Goal: Task Accomplishment & Management: Manage account settings

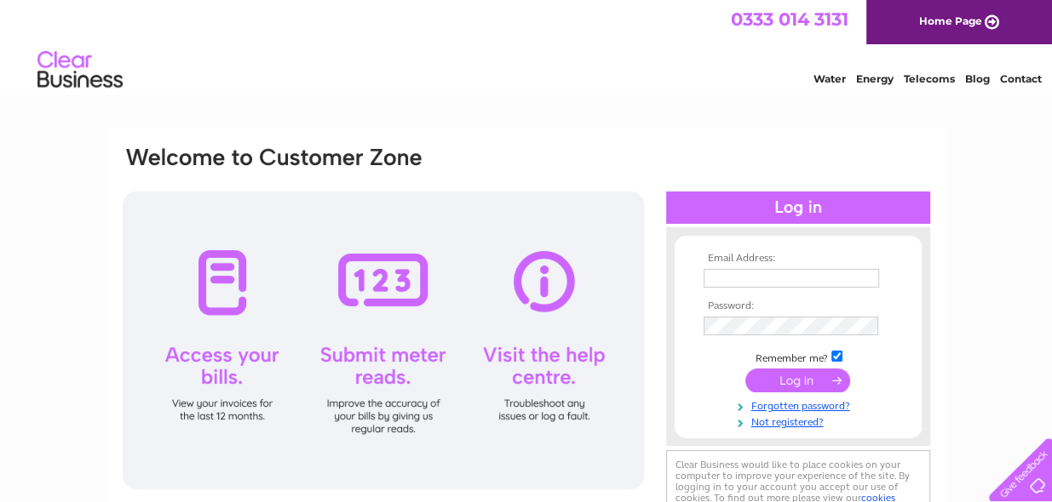
type input "williamswelders@hotmail.co.uk"
click at [815, 374] on input "submit" at bounding box center [797, 381] width 105 height 24
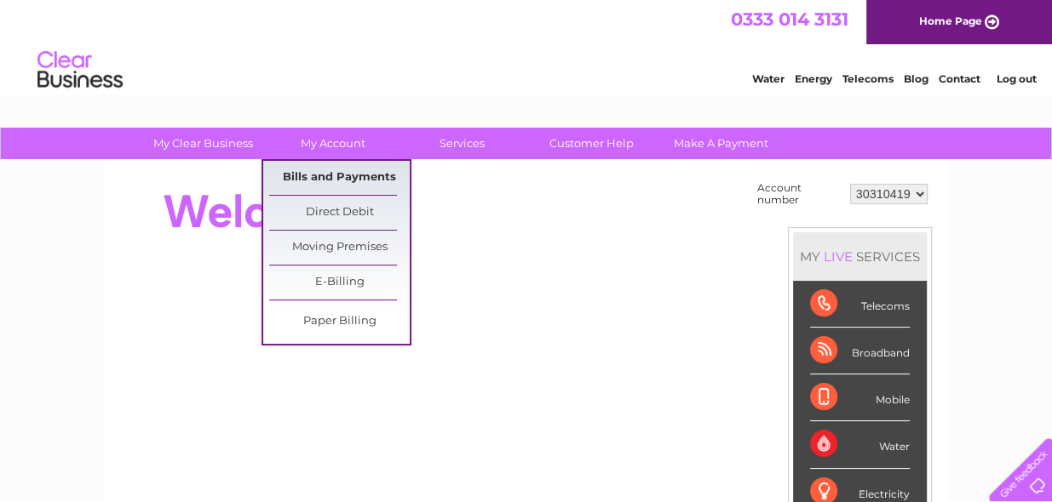
click at [364, 178] on link "Bills and Payments" at bounding box center [339, 178] width 141 height 34
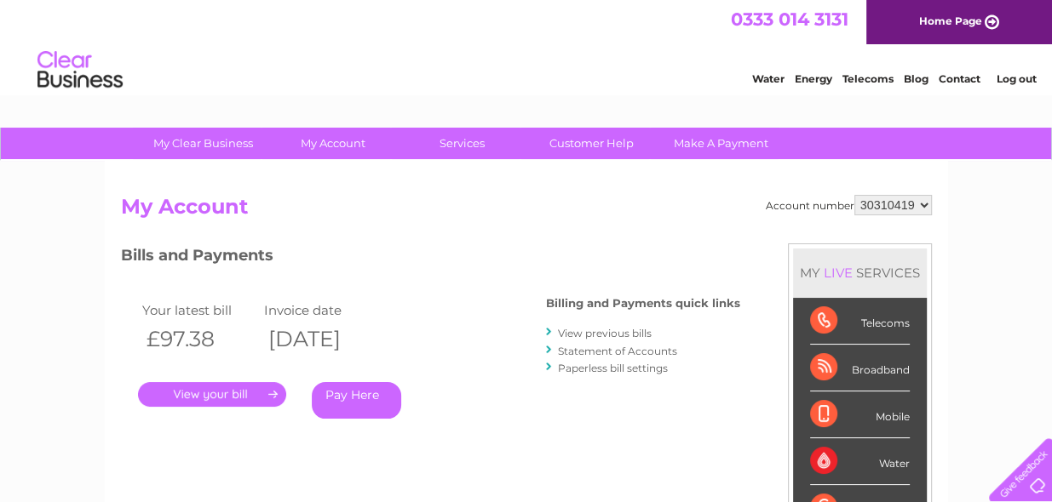
click at [257, 401] on link "." at bounding box center [212, 394] width 148 height 25
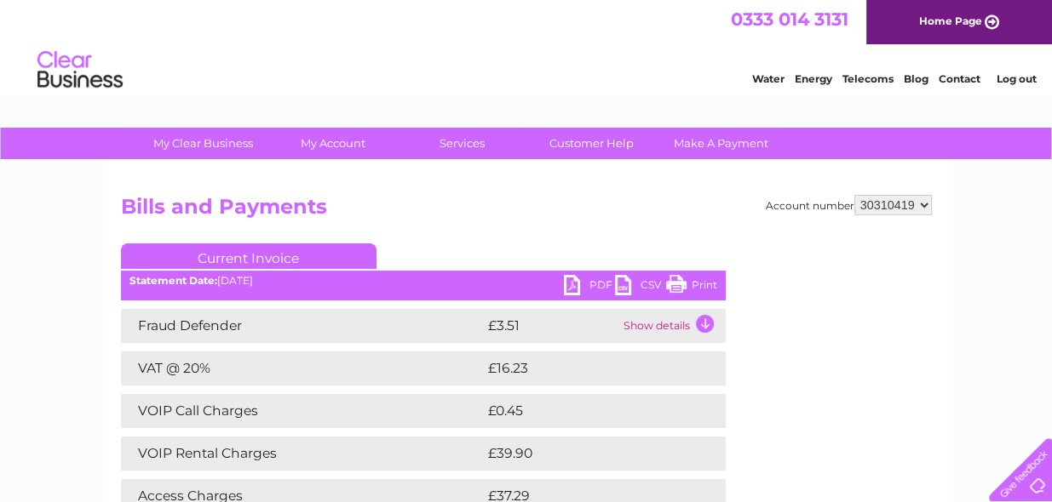
click at [570, 283] on link "PDF" at bounding box center [589, 287] width 51 height 25
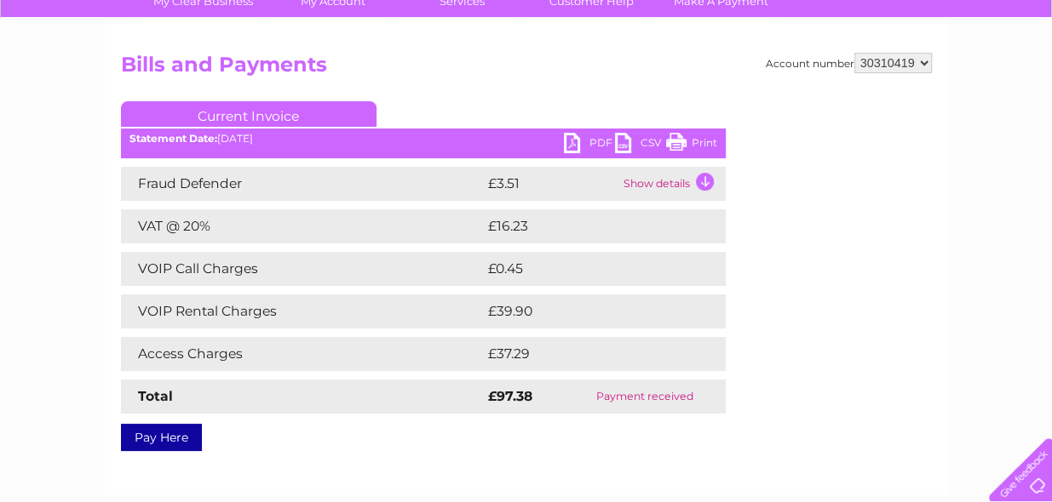
scroll to position [170, 0]
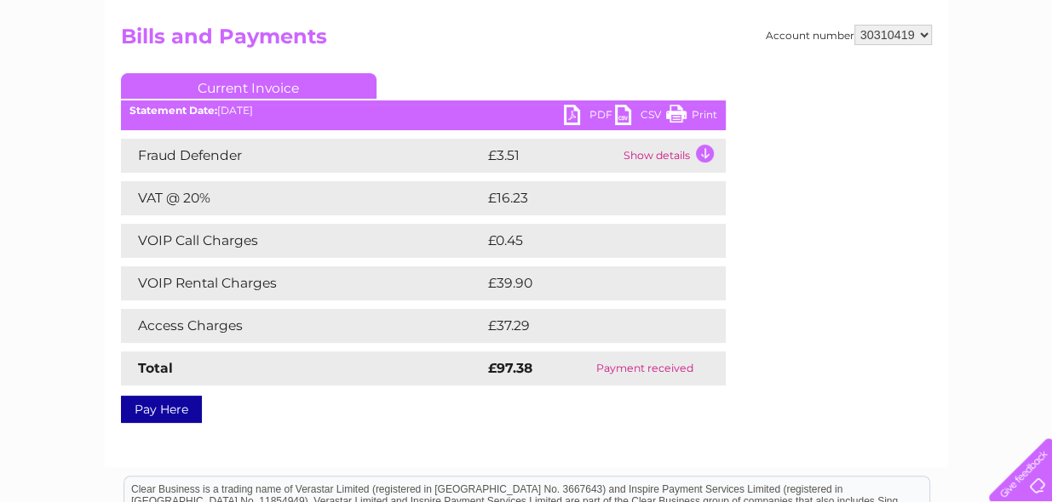
click at [697, 110] on link "Print" at bounding box center [691, 117] width 51 height 25
